Goal: Information Seeking & Learning: Find specific fact

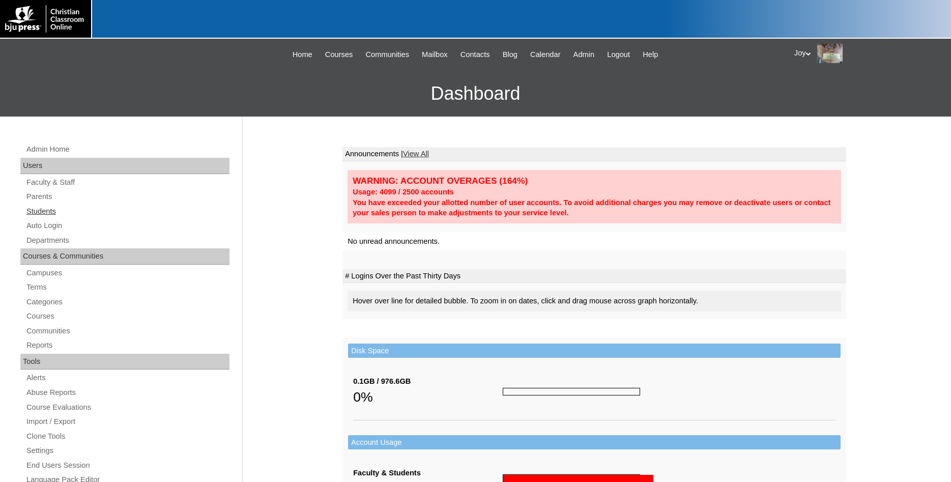
click at [30, 207] on link "Students" at bounding box center [127, 211] width 204 height 13
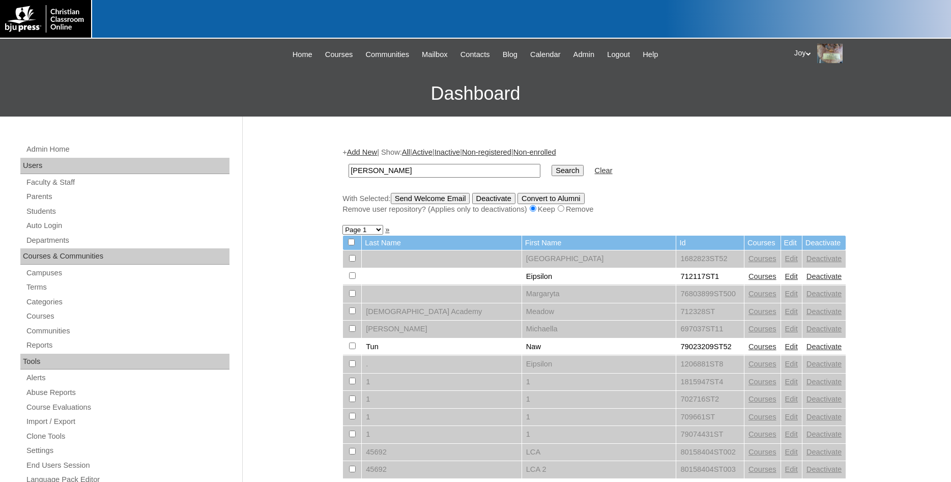
type input "Novoa"
click at [551, 165] on input "Search" at bounding box center [567, 170] width 32 height 11
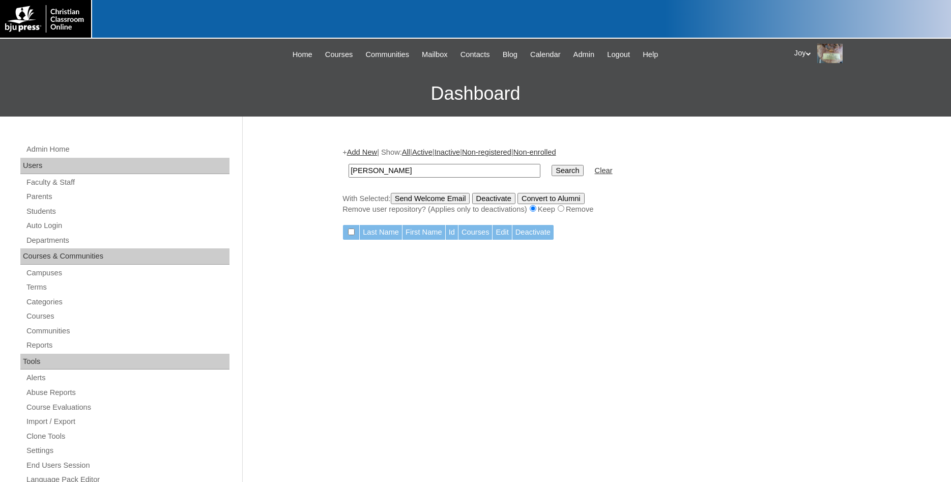
drag, startPoint x: 399, startPoint y: 168, endPoint x: 27, endPoint y: 124, distance: 374.4
click at [348, 164] on input "Novoa" at bounding box center [444, 171] width 192 height 14
type input "[PERSON_NAME]"
click at [551, 165] on input "Search" at bounding box center [567, 170] width 32 height 11
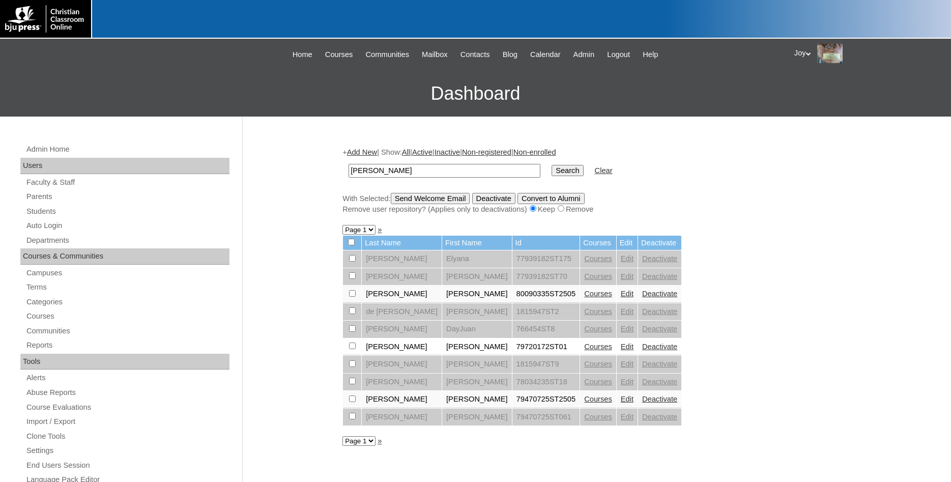
click at [851, 341] on div "Admin Home Users Faculty & Staff Parents Students Auto Login Departments Course…" at bounding box center [475, 466] width 951 height 701
drag, startPoint x: 452, startPoint y: 174, endPoint x: 109, endPoint y: 125, distance: 346.3
click at [348, 164] on input "Juan" at bounding box center [444, 171] width 192 height 14
click at [35, 207] on link "Students" at bounding box center [127, 211] width 204 height 13
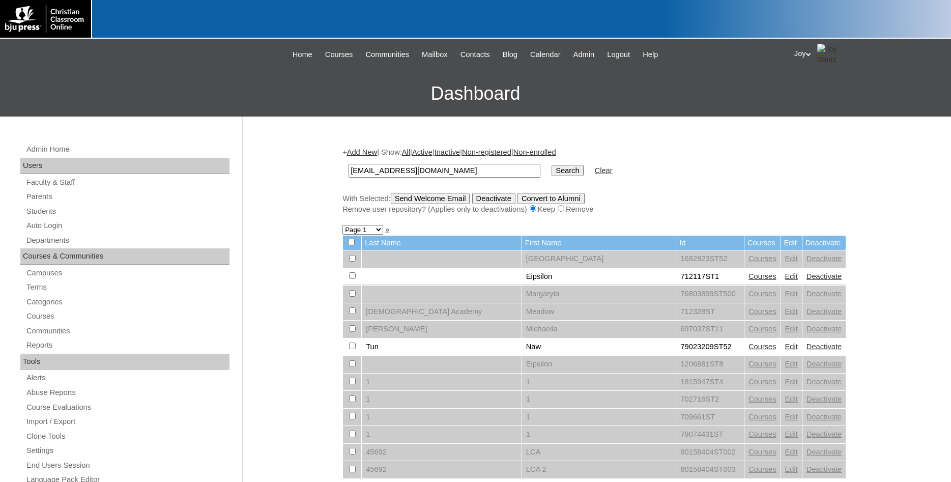
type input "[EMAIL_ADDRESS][DOMAIN_NAME]"
click at [558, 163] on td "Search" at bounding box center [567, 171] width 42 height 24
click at [555, 168] on input "Search" at bounding box center [567, 170] width 32 height 11
